Goal: Complete application form

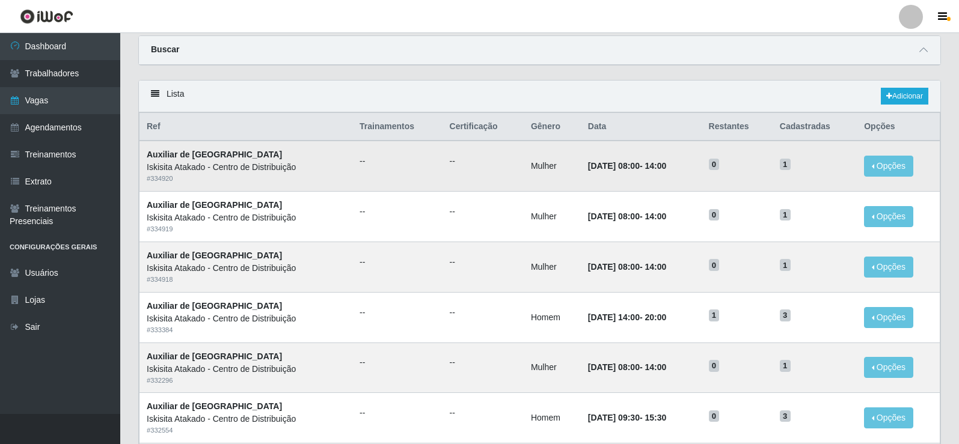
scroll to position [60, 0]
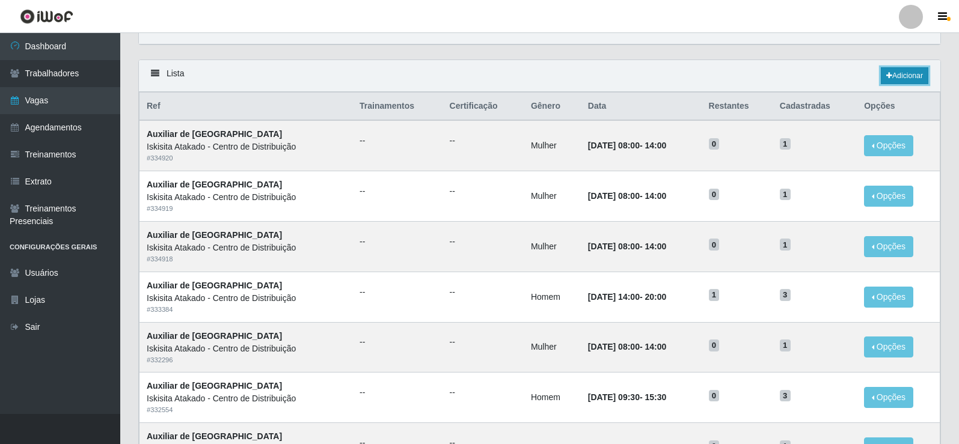
click at [898, 79] on link "Adicionar" at bounding box center [905, 75] width 48 height 17
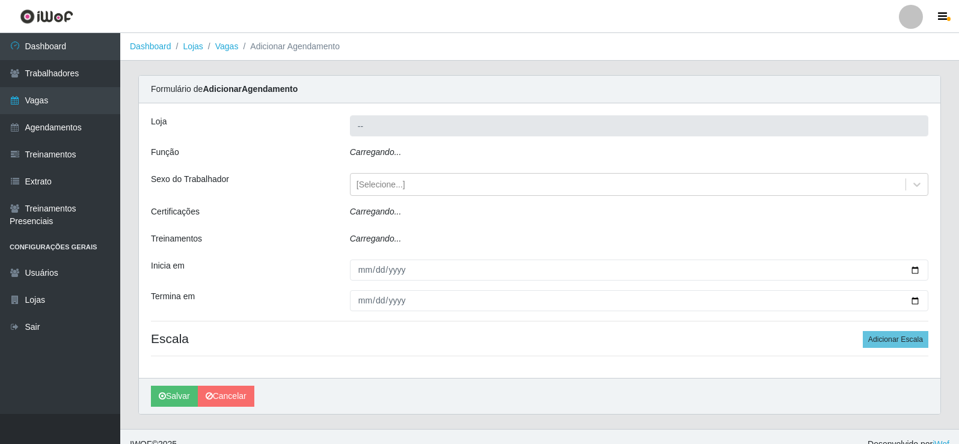
type input "Iskisita Atakado - Centro de Distribuição"
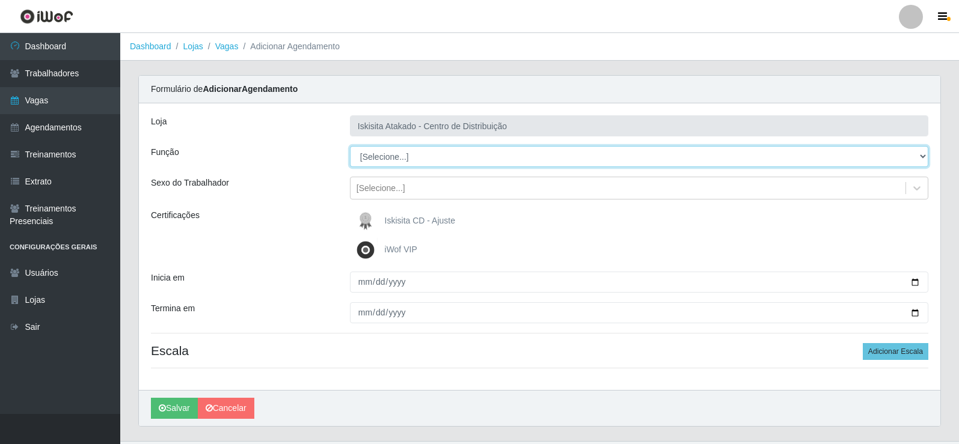
click at [462, 149] on select "[Selecione...] Auxiliar de Estoque Auxiliar de Estoque + Auxiliar de Estoque ++…" at bounding box center [639, 156] width 578 height 21
select select "75"
click at [350, 146] on select "[Selecione...] Auxiliar de Estoque Auxiliar de Estoque + Auxiliar de Estoque ++…" at bounding box center [639, 156] width 578 height 21
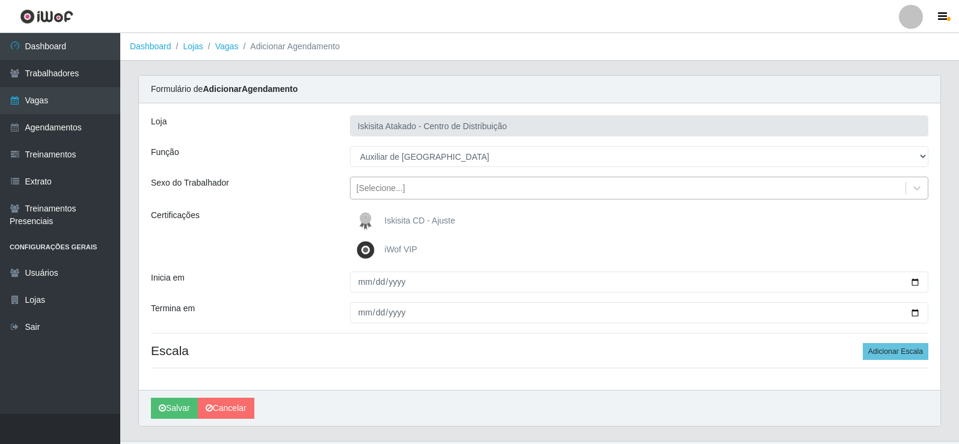
click at [409, 190] on div "[Selecione...]" at bounding box center [628, 189] width 555 height 20
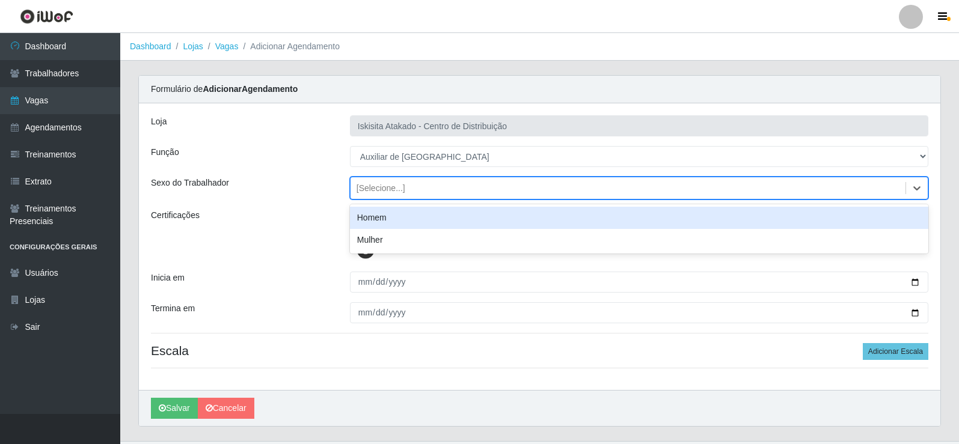
click at [386, 222] on div "Homem" at bounding box center [639, 218] width 578 height 22
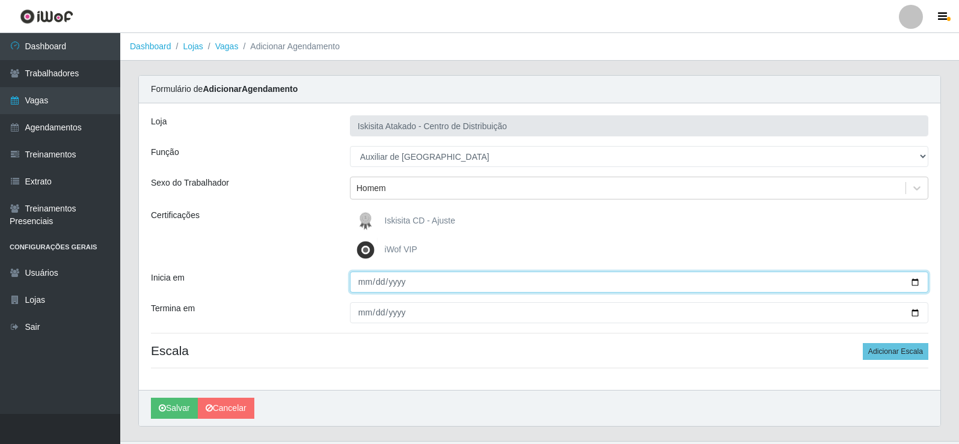
click at [365, 273] on input "Inicia em" at bounding box center [639, 282] width 578 height 21
type input "2025-08-26"
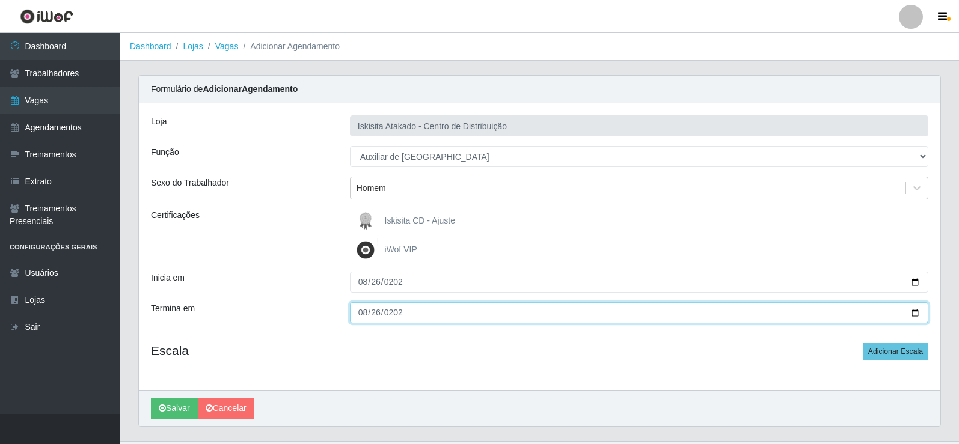
type input "2025-08-26"
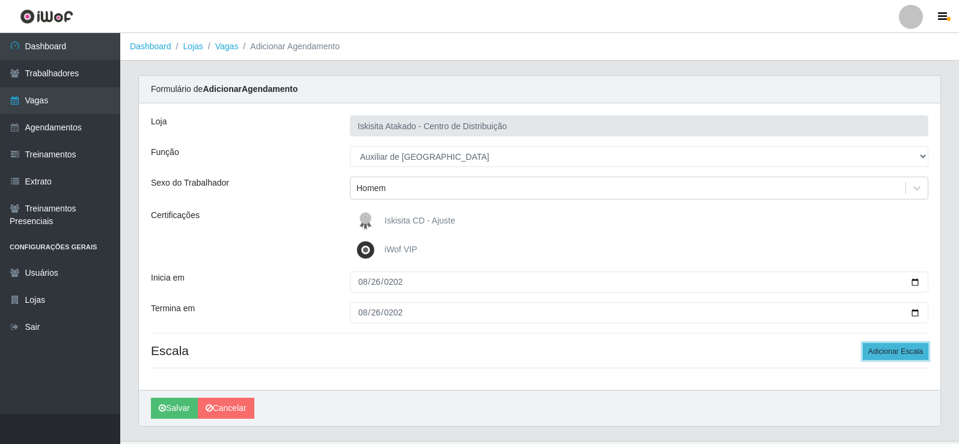
click at [909, 357] on button "Adicionar Escala" at bounding box center [896, 351] width 66 height 17
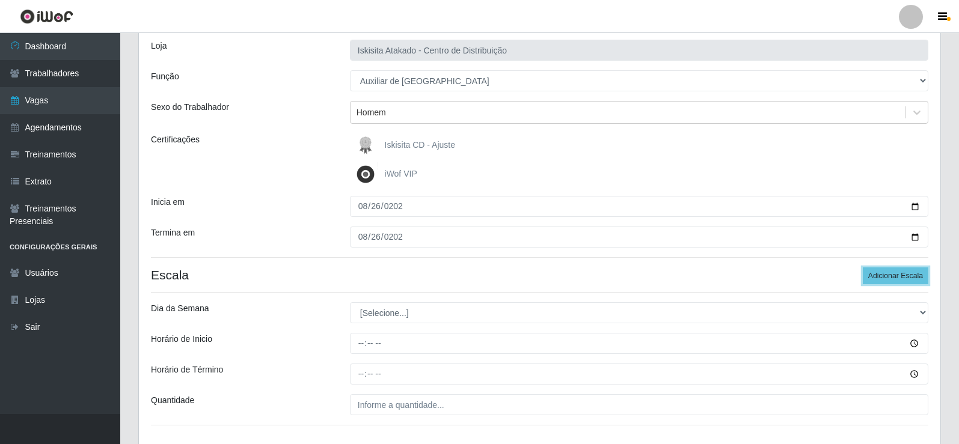
scroll to position [120, 0]
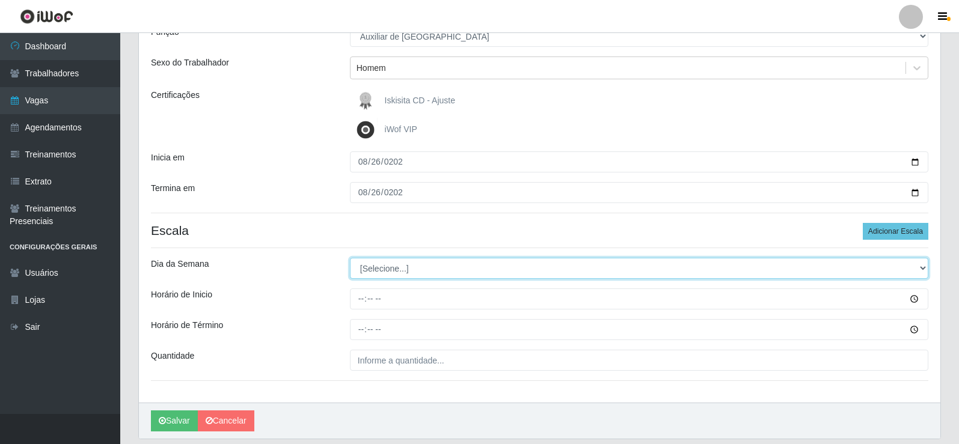
click at [405, 278] on select "[Selecione...] Segunda Terça Quarta Quinta Sexta Sábado Domingo" at bounding box center [639, 268] width 578 height 21
select select "2"
click at [350, 258] on select "[Selecione...] Segunda Terça Quarta Quinta Sexta Sábado Domingo" at bounding box center [639, 268] width 578 height 21
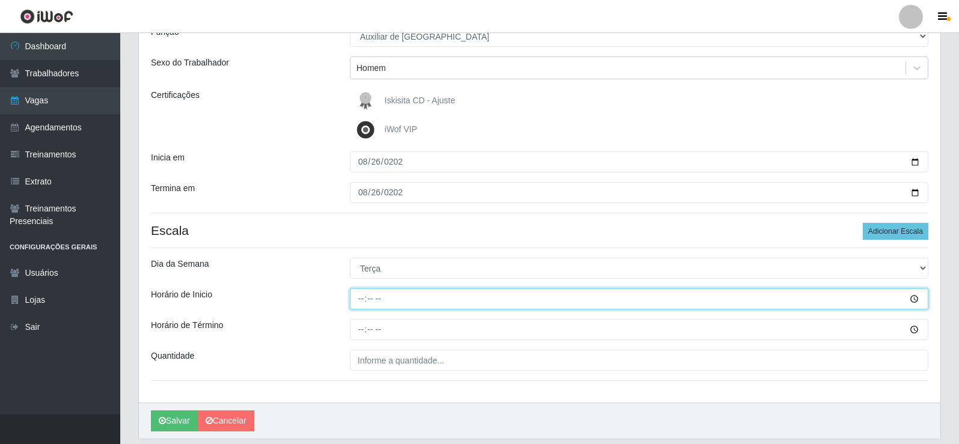
click at [363, 296] on input "Horário de Inicio" at bounding box center [639, 299] width 578 height 21
type input "08:00"
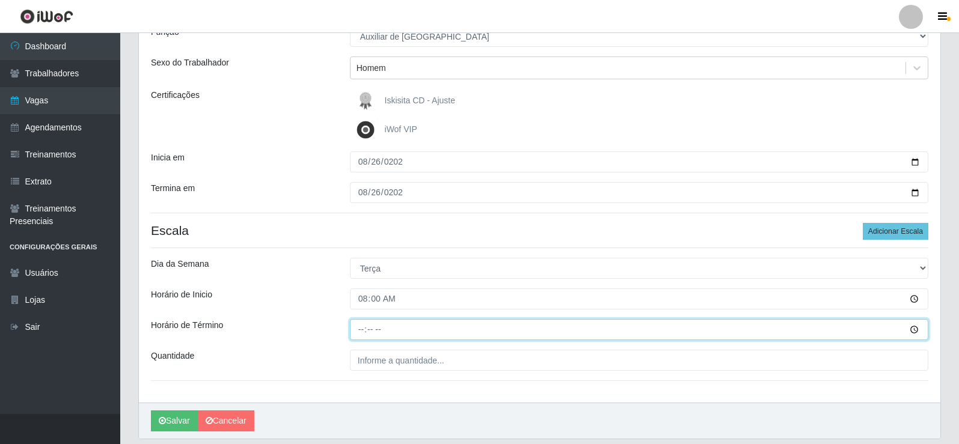
type input "14:00"
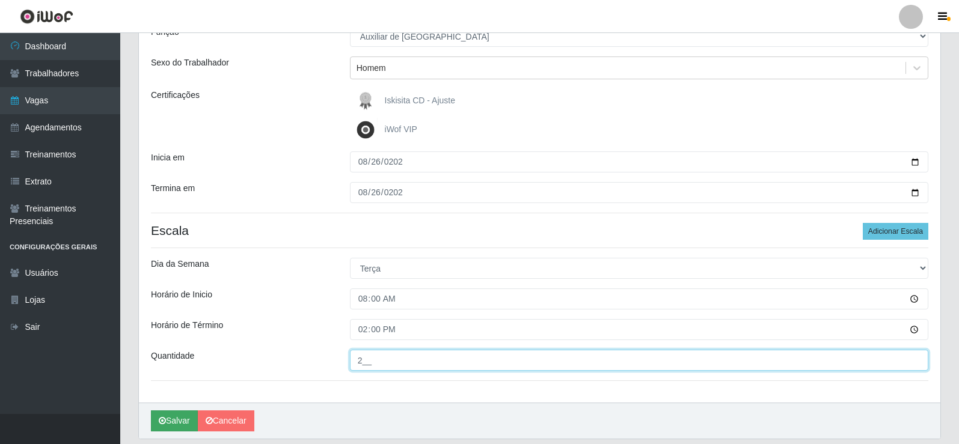
type input "2__"
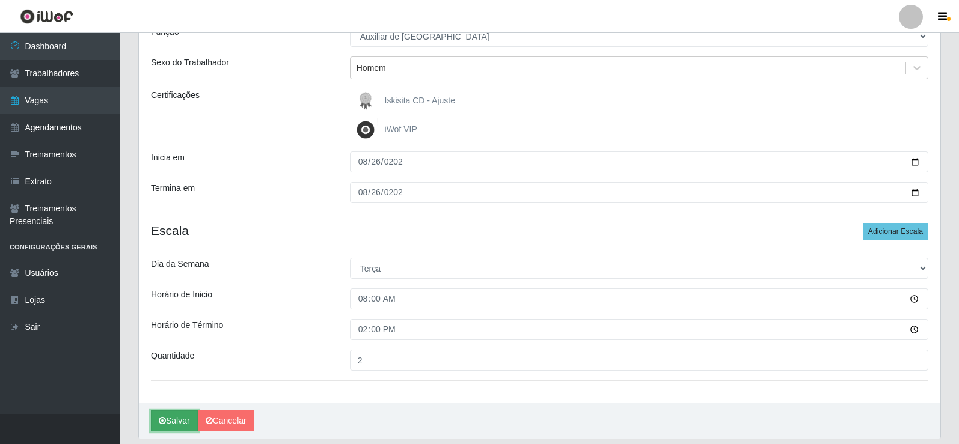
click at [173, 417] on button "Salvar" at bounding box center [174, 421] width 47 height 21
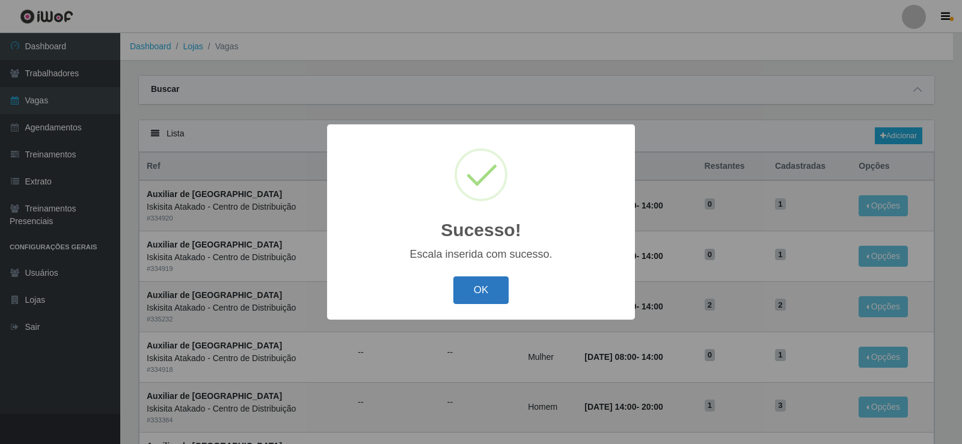
click at [489, 292] on button "OK" at bounding box center [481, 291] width 56 height 28
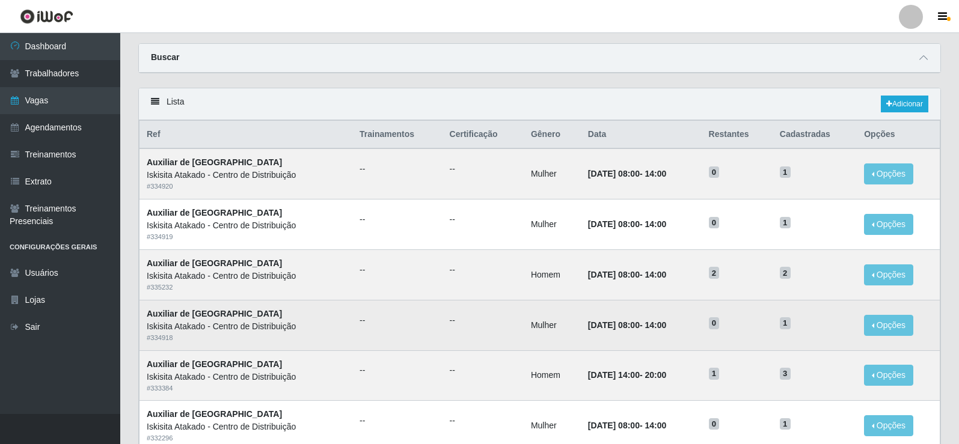
scroll to position [60, 0]
